Goal: Information Seeking & Learning: Learn about a topic

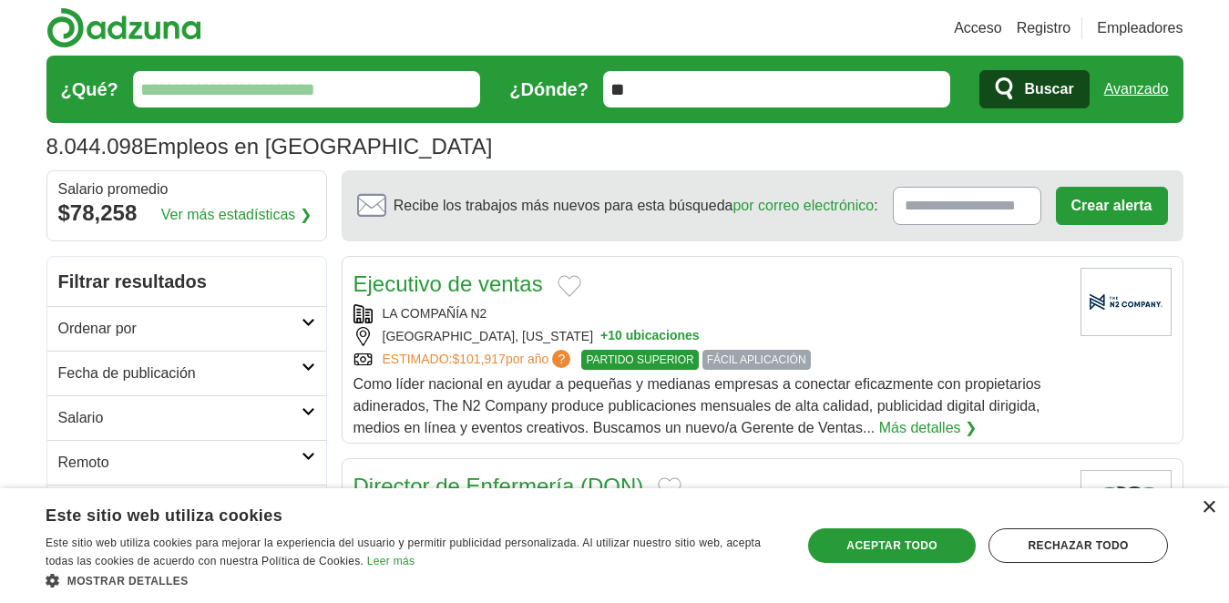
click at [712, 502] on font "×" at bounding box center [1208, 506] width 15 height 29
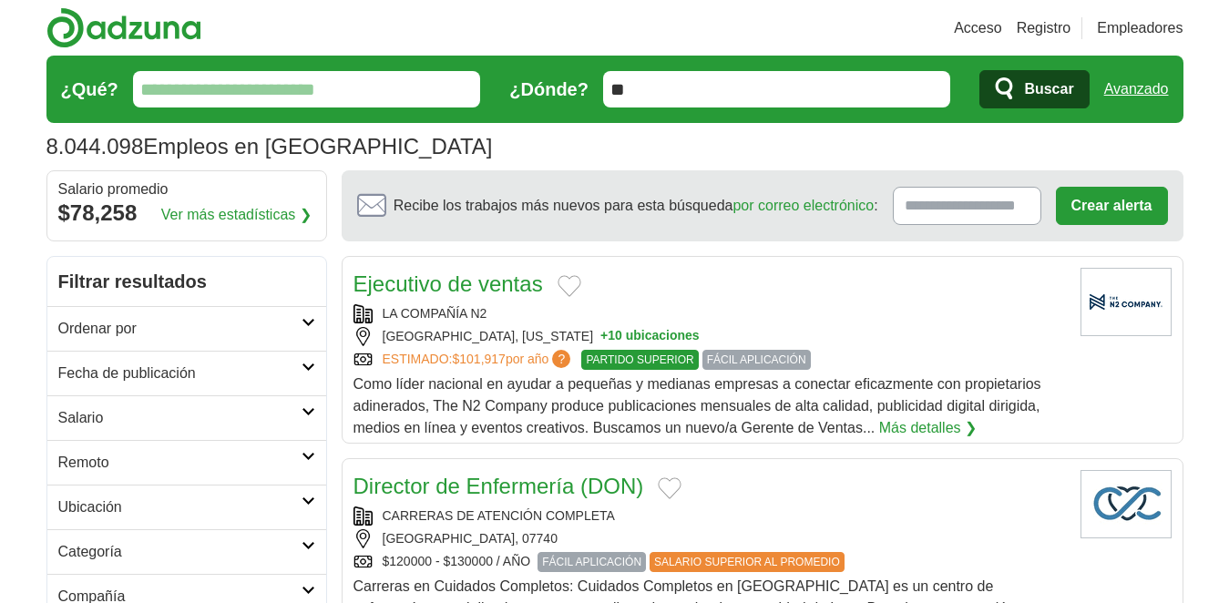
click at [132, 469] on h2 "Remoto" at bounding box center [179, 463] width 243 height 22
click at [233, 454] on h2 "Remoto" at bounding box center [179, 463] width 243 height 22
click at [133, 497] on div "Trabajos remotos" at bounding box center [186, 507] width 279 height 44
click at [132, 500] on font "Trabajos remotos" at bounding box center [114, 505] width 113 height 15
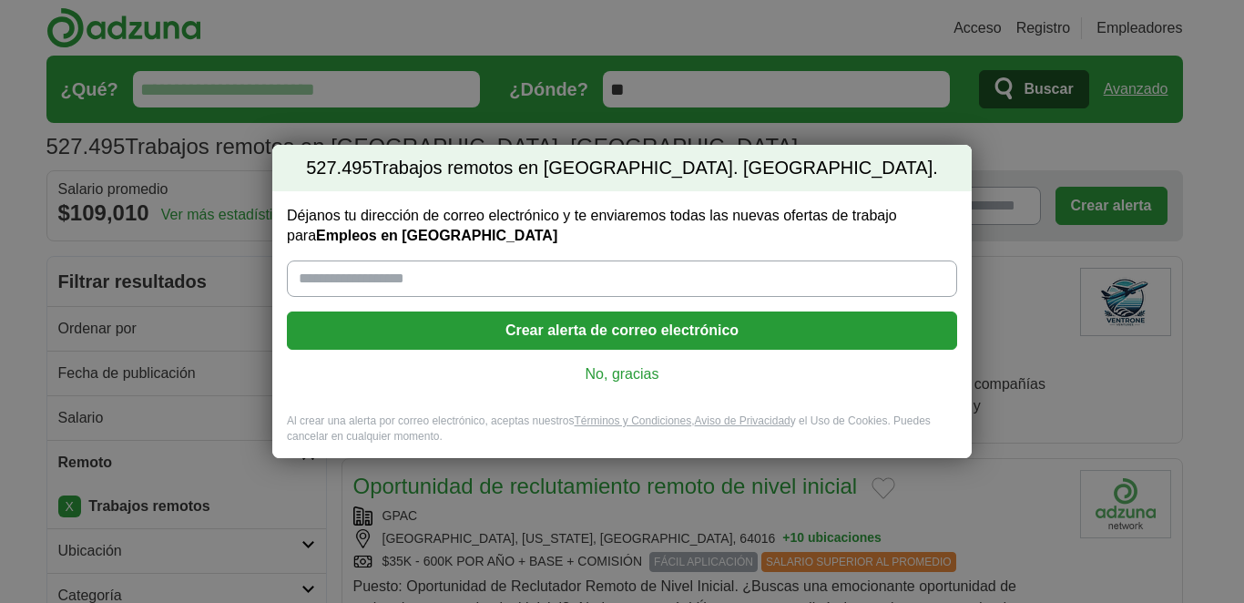
click at [634, 381] on font "No, gracias" at bounding box center [623, 373] width 74 height 15
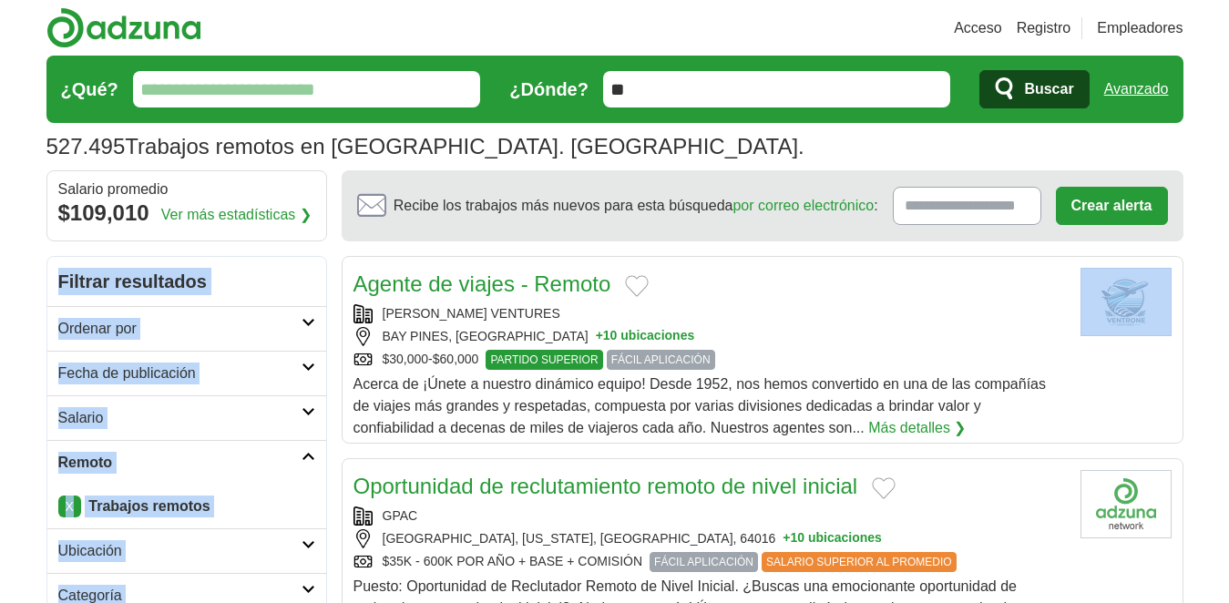
drag, startPoint x: 1203, startPoint y: 313, endPoint x: 1243, endPoint y: 198, distance: 122.4
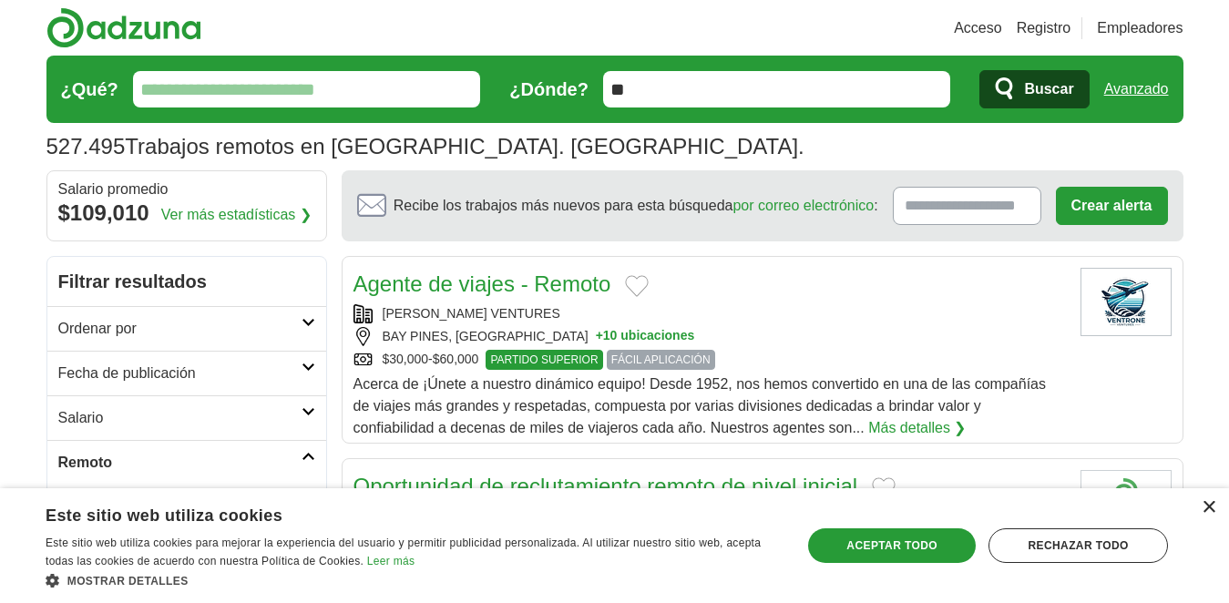
click at [1214, 503] on font "×" at bounding box center [1208, 506] width 15 height 29
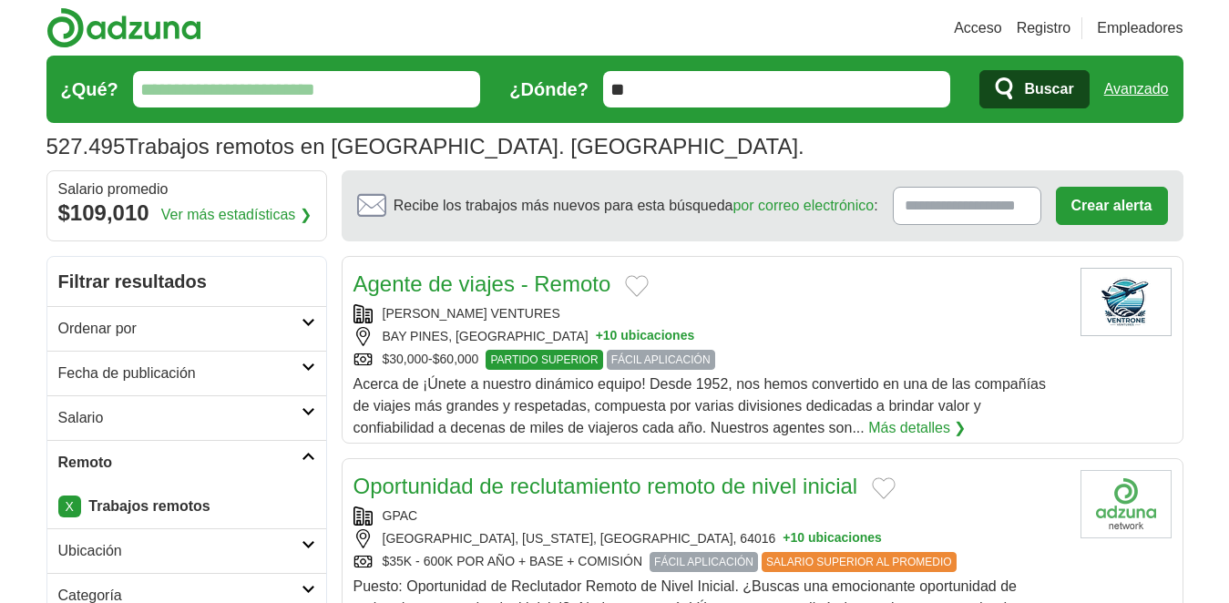
click at [925, 424] on font "Más detalles ❯" at bounding box center [916, 427] width 97 height 15
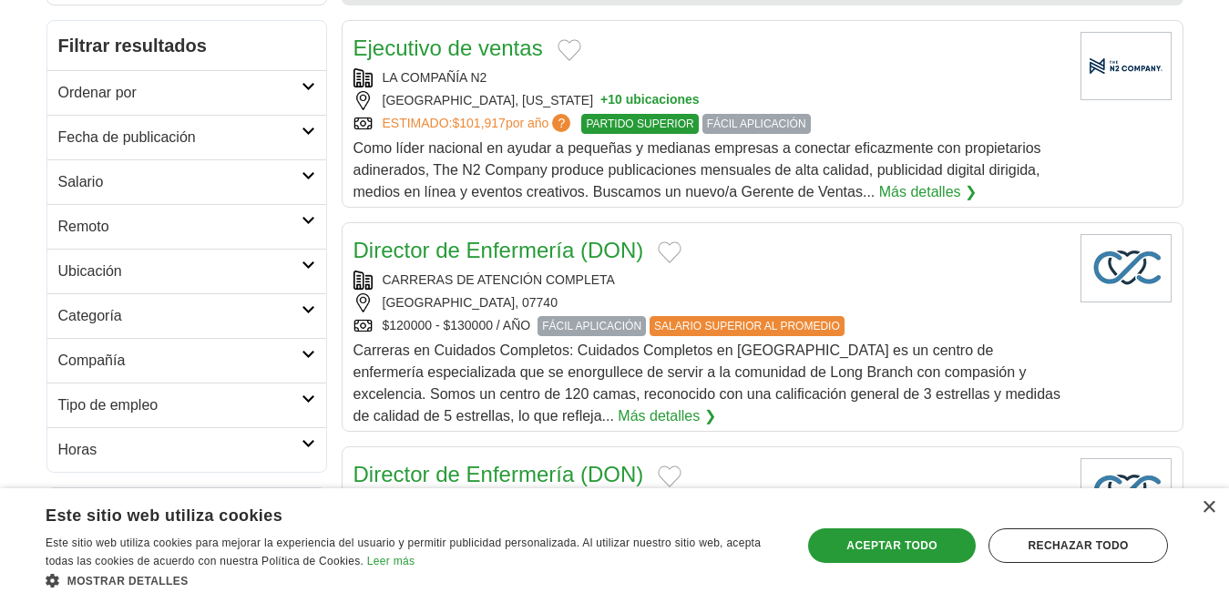
scroll to position [226, 0]
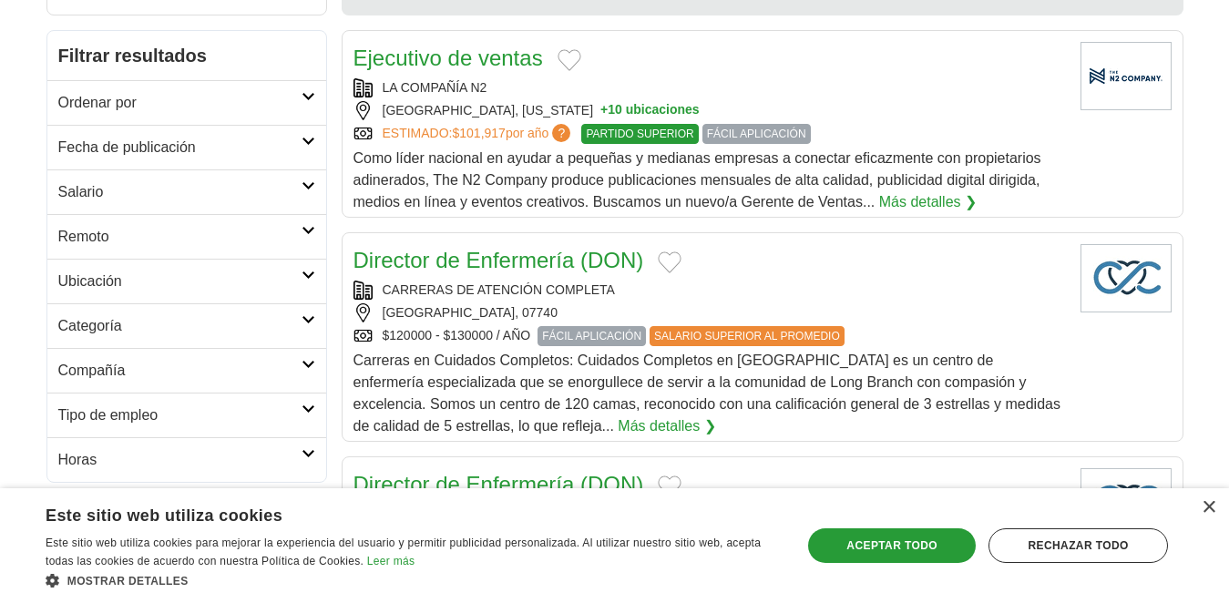
click at [294, 237] on h2 "Remoto" at bounding box center [179, 237] width 243 height 22
click at [87, 287] on font "Trabajos remotos" at bounding box center [114, 279] width 113 height 15
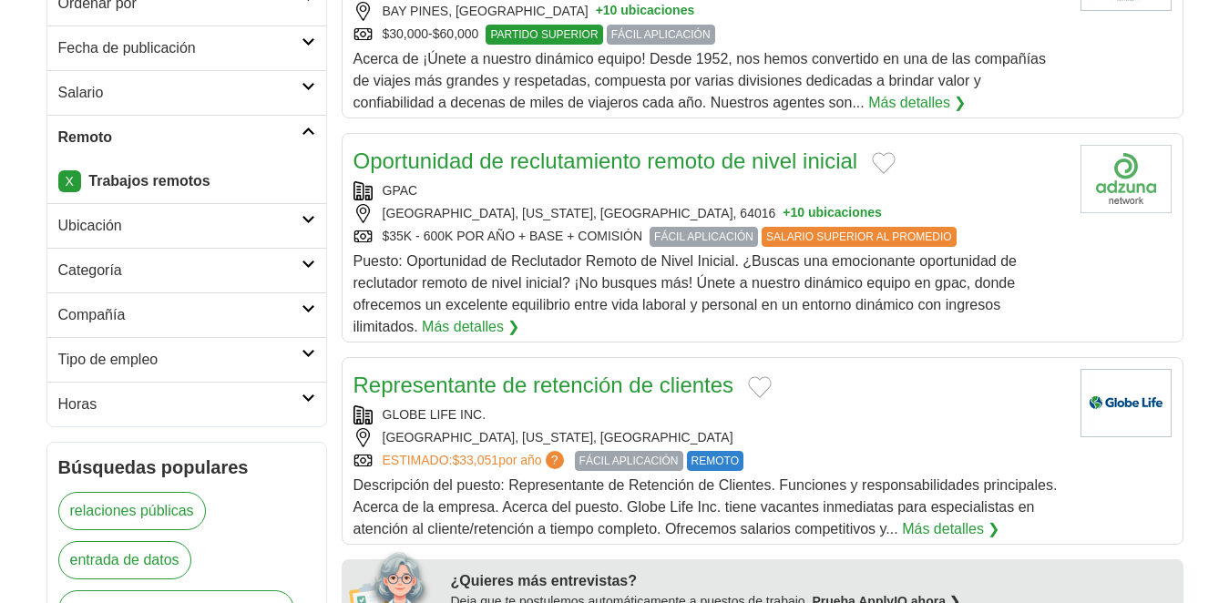
scroll to position [335, 0]
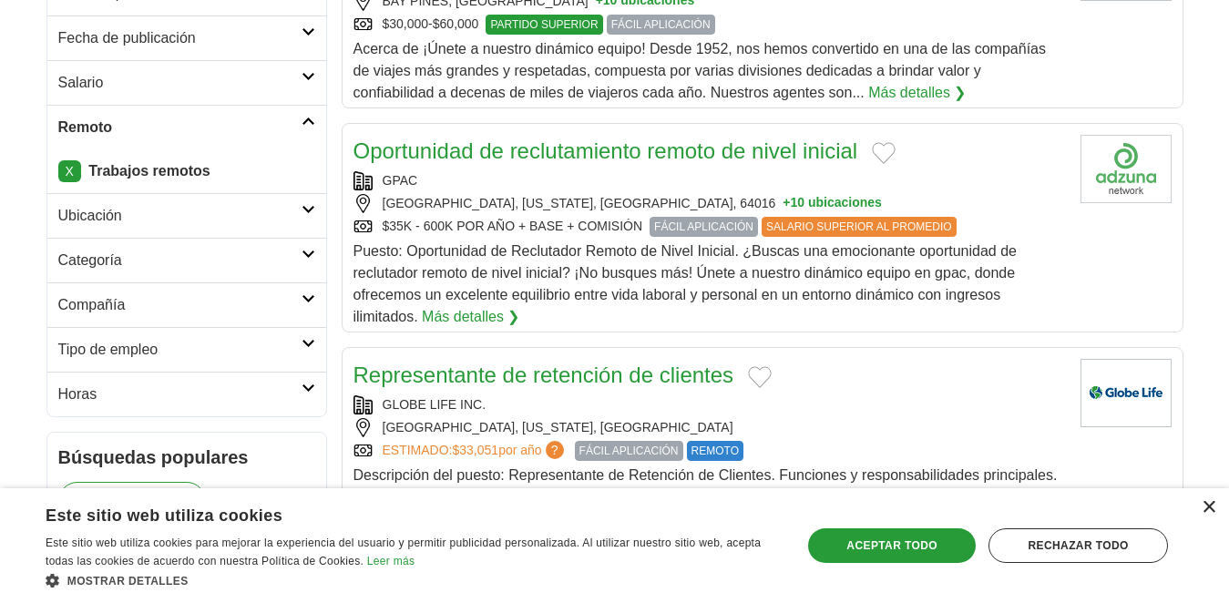
click at [1210, 507] on font "×" at bounding box center [1208, 506] width 15 height 29
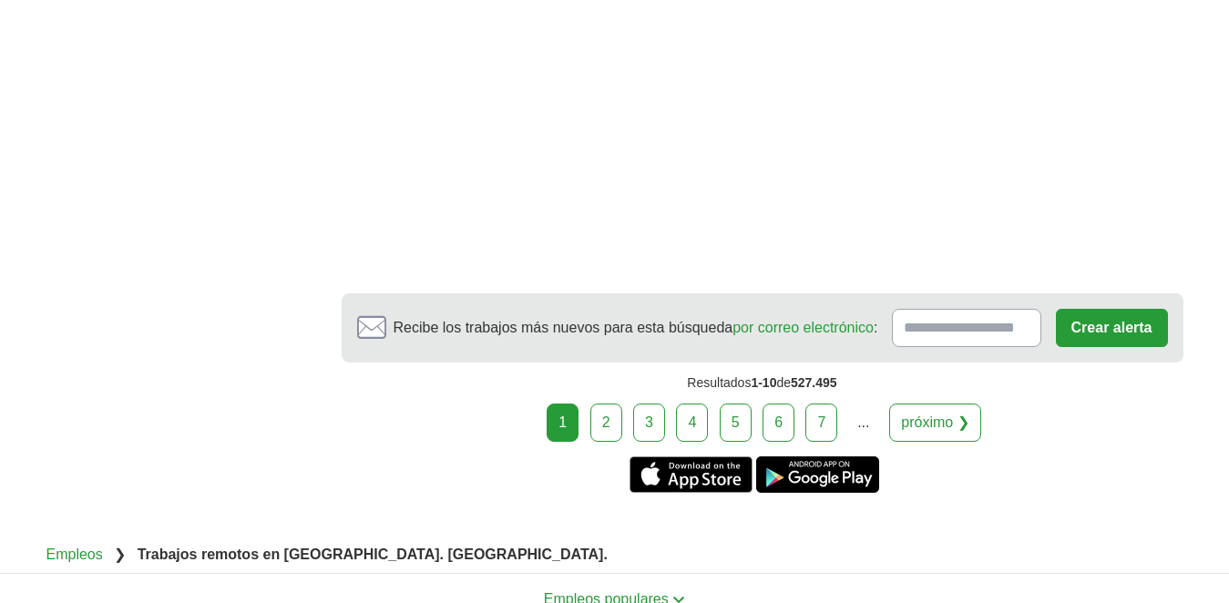
scroll to position [3044, 0]
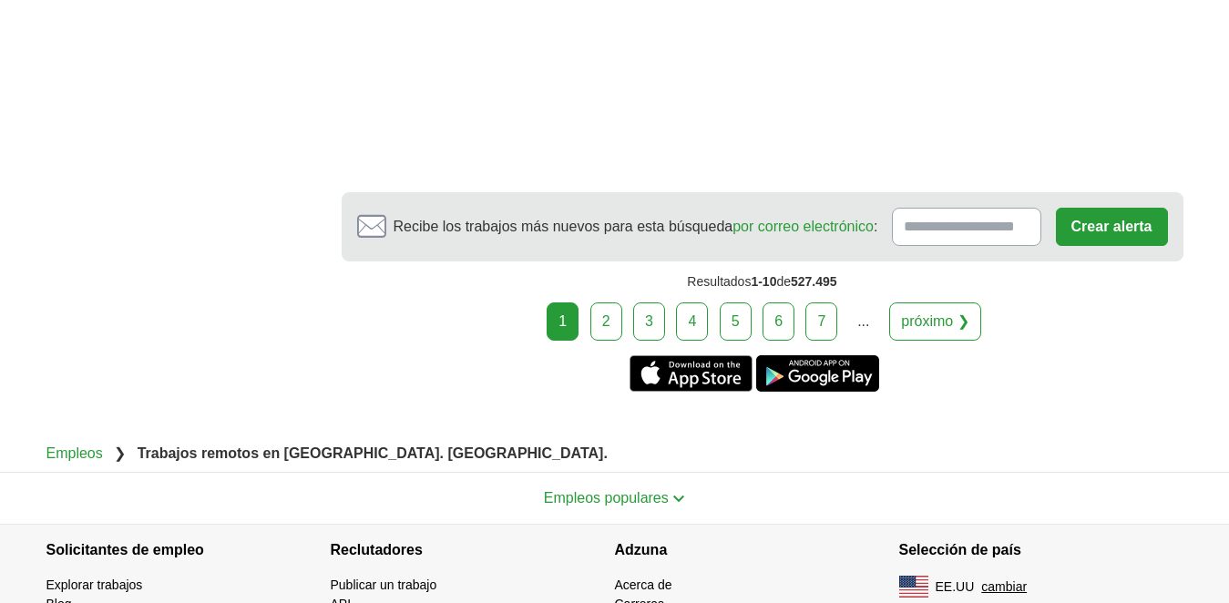
click at [612, 302] on link "2" at bounding box center [606, 321] width 32 height 38
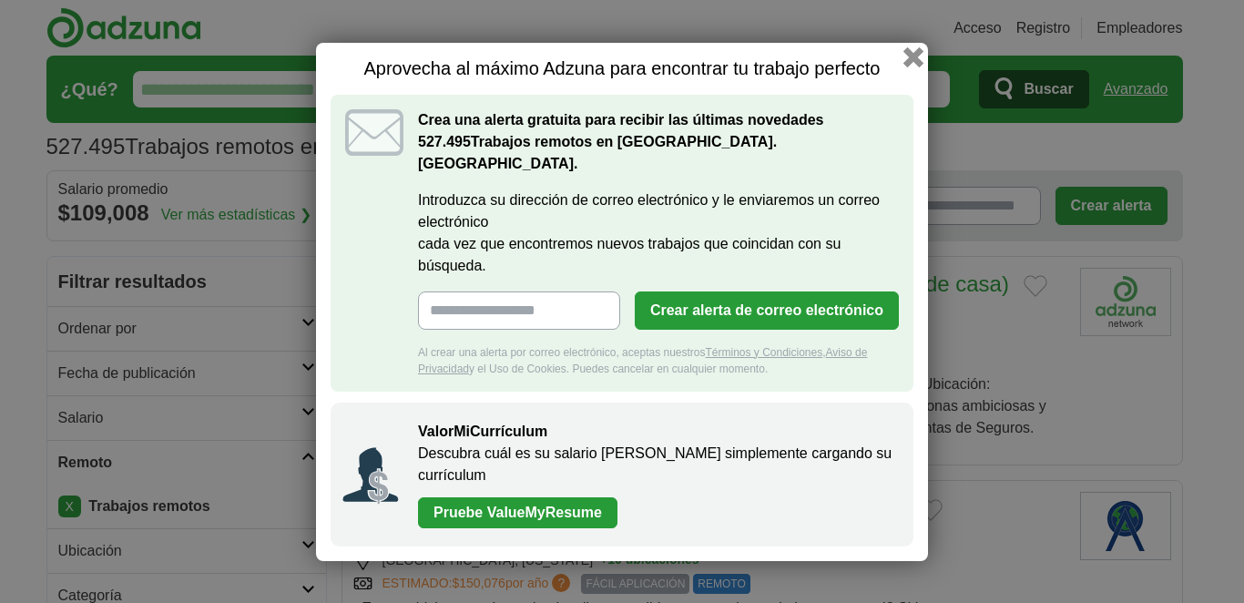
click at [911, 66] on button "button" at bounding box center [913, 56] width 20 height 20
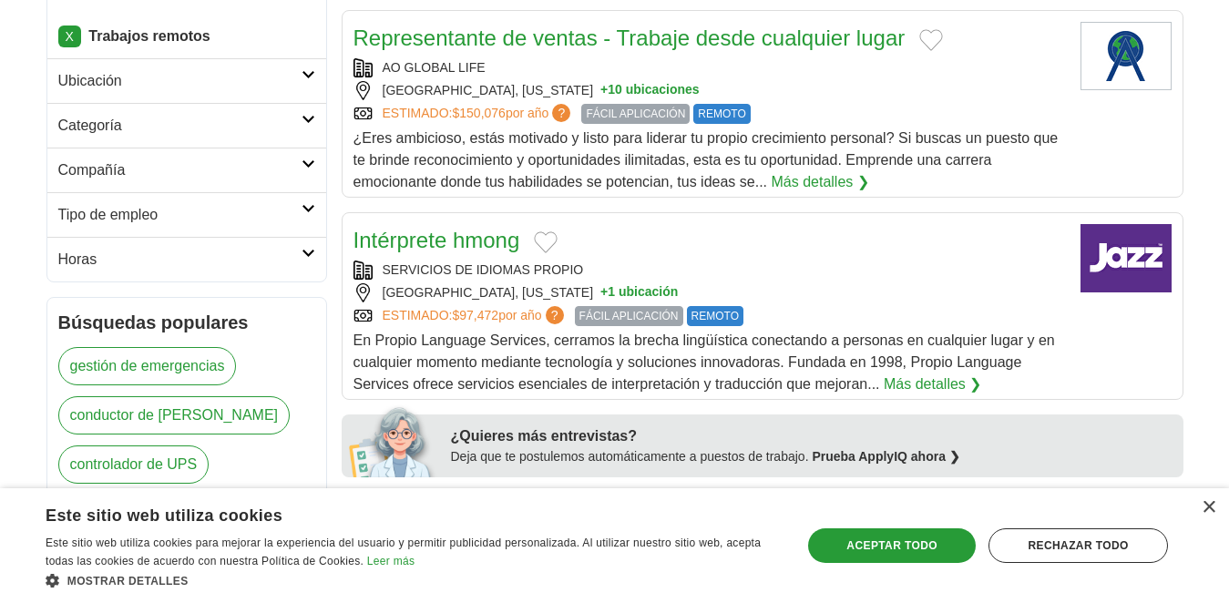
scroll to position [538, 0]
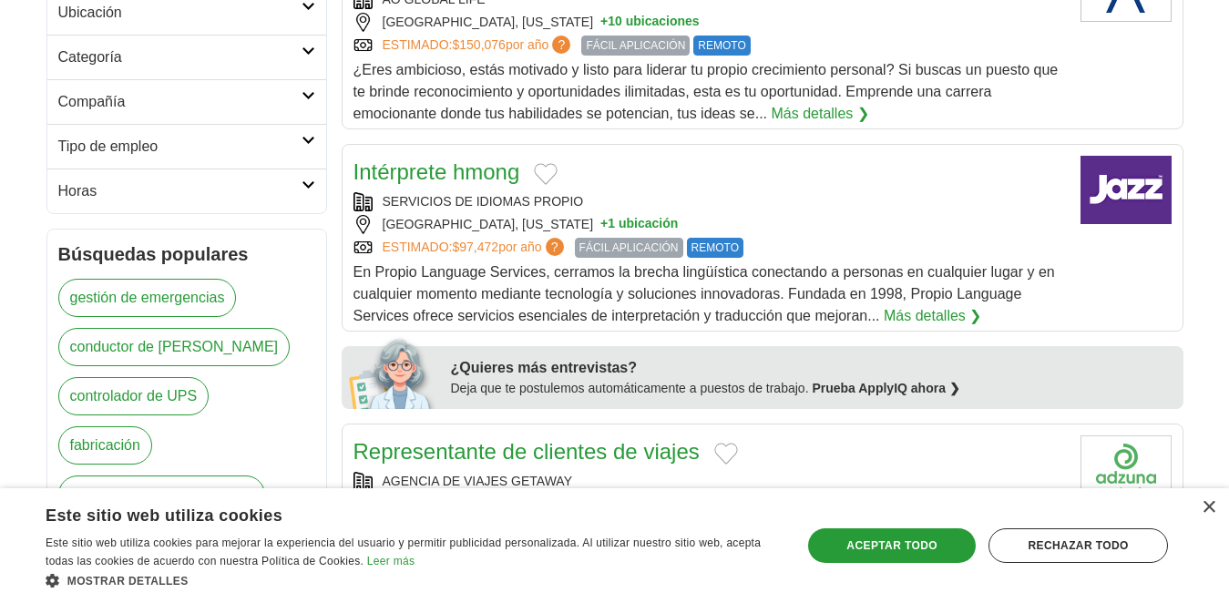
click at [933, 316] on font "Más detalles ❯" at bounding box center [931, 315] width 97 height 15
click at [1211, 506] on font "×" at bounding box center [1208, 506] width 15 height 29
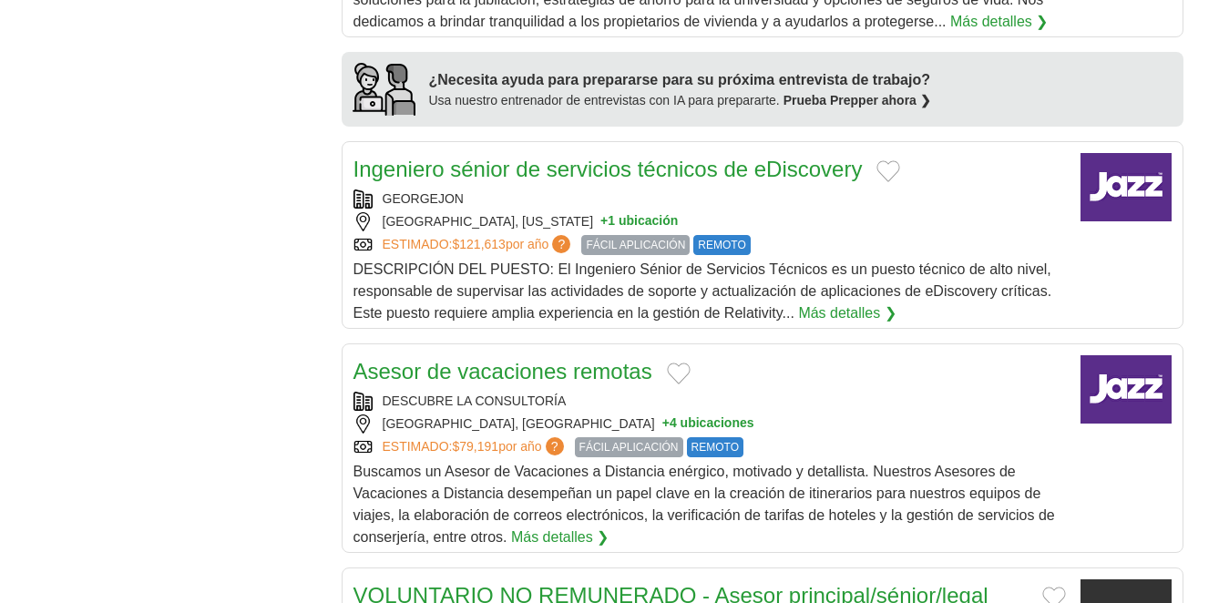
scroll to position [1559, 0]
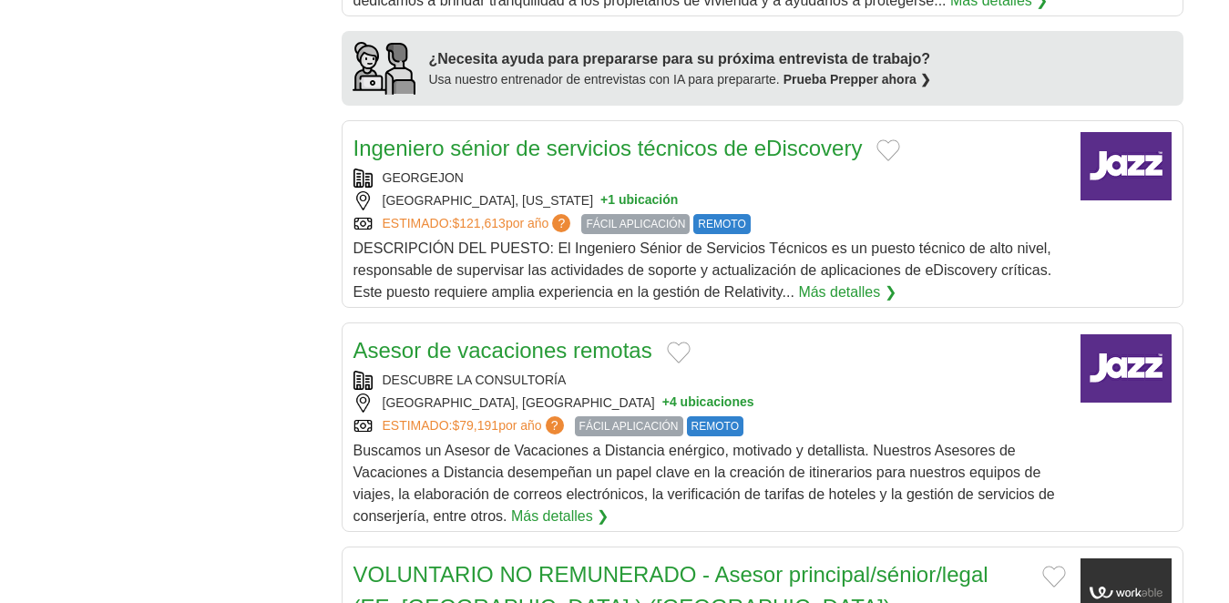
click at [570, 508] on font "Más detalles ❯" at bounding box center [559, 515] width 97 height 15
